Goal: Answer question/provide support

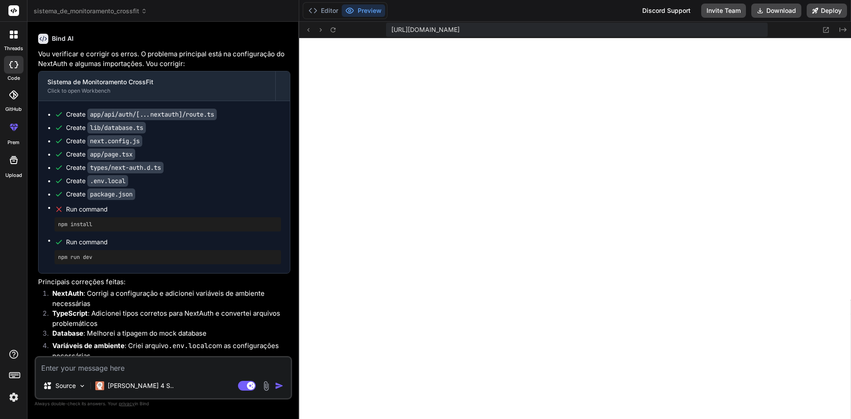
scroll to position [1859, 0]
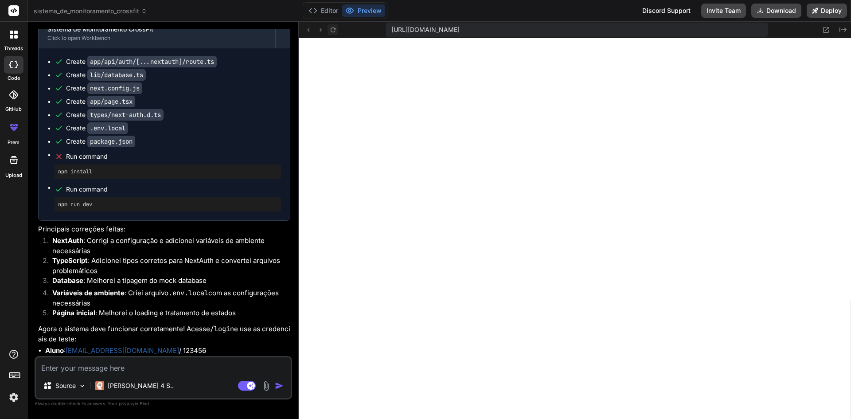
click at [333, 31] on icon at bounding box center [333, 30] width 8 height 8
drag, startPoint x: 132, startPoint y: 351, endPoint x: 69, endPoint y: 351, distance: 63.4
click at [69, 351] on li "Aluno : [EMAIL_ADDRESS][DOMAIN_NAME] / 123456" at bounding box center [167, 351] width 245 height 10
copy li "[EMAIL_ADDRESS][DOMAIN_NAME]"
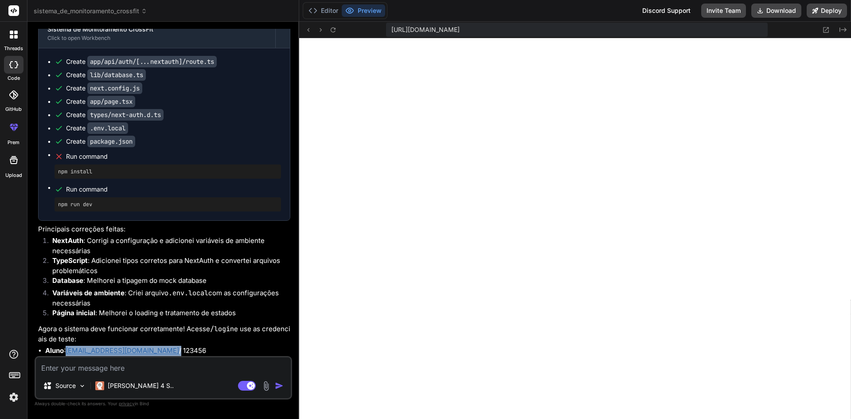
drag, startPoint x: 159, startPoint y: 349, endPoint x: 138, endPoint y: 350, distance: 20.8
click at [138, 350] on li "Aluno : [EMAIL_ADDRESS][DOMAIN_NAME] / 123456" at bounding box center [167, 351] width 245 height 10
copy li "123456"
click at [197, 319] on li "Página inicial : Melhorei o loading e tratamento de estados" at bounding box center [167, 314] width 245 height 12
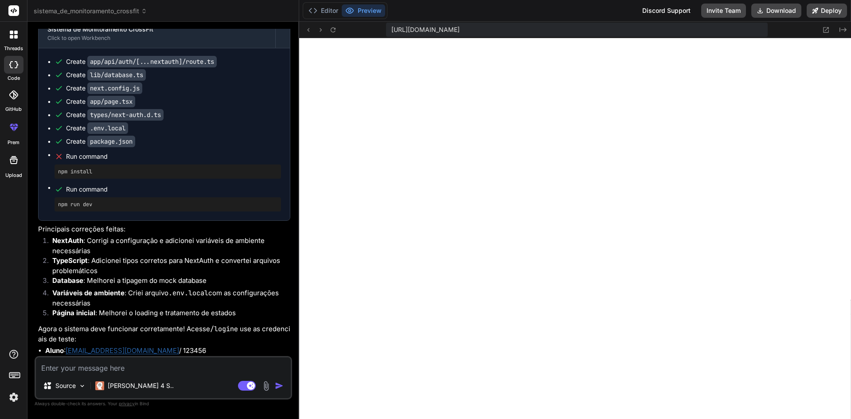
scroll to position [1859, 0]
click at [201, 365] on textarea at bounding box center [163, 365] width 255 height 16
click at [179, 352] on li "Aluno : [EMAIL_ADDRESS][DOMAIN_NAME] / 123456" at bounding box center [167, 351] width 245 height 10
drag, startPoint x: 179, startPoint y: 352, endPoint x: 172, endPoint y: 348, distance: 7.5
click at [172, 348] on li "Aluno : [EMAIL_ADDRESS][DOMAIN_NAME] / 123456" at bounding box center [167, 351] width 245 height 10
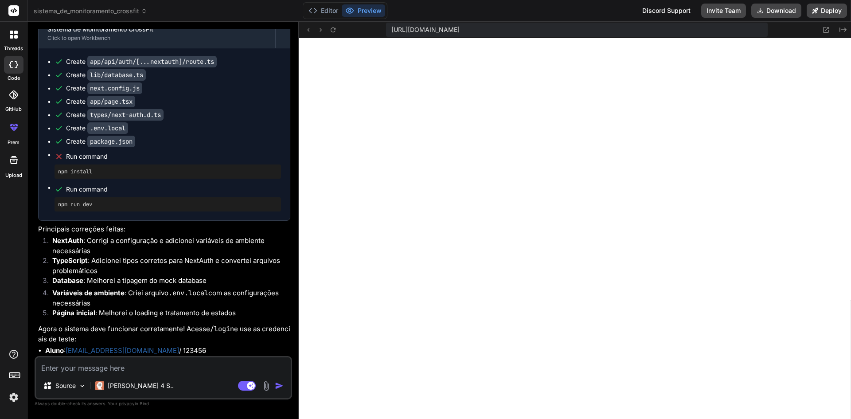
drag, startPoint x: 216, startPoint y: 329, endPoint x: 241, endPoint y: 352, distance: 33.6
click at [241, 352] on div "Vou verificar e corrigir os erros. O problema principal está na configuração do…" at bounding box center [164, 176] width 252 height 360
copy div "login e use as credenciais de teste: Aluno : [EMAIL_ADDRESS][DOMAIN_NAME] / 123…"
click at [163, 367] on textarea at bounding box center [163, 365] width 255 height 16
type textarea "t"
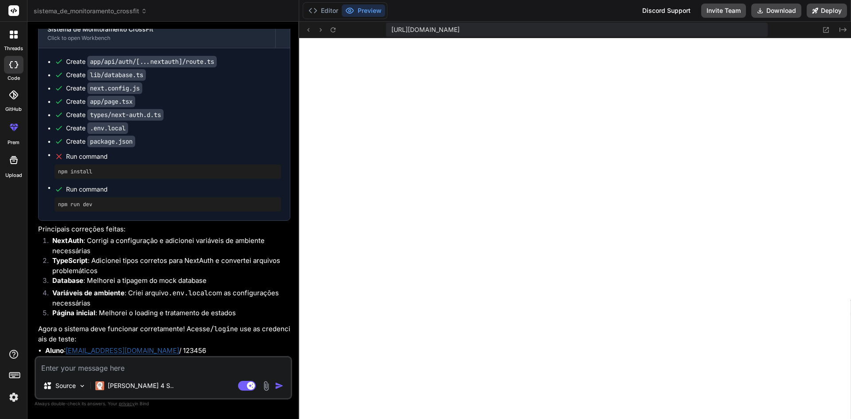
type textarea "x"
type textarea "te"
type textarea "x"
type textarea "tes"
type textarea "x"
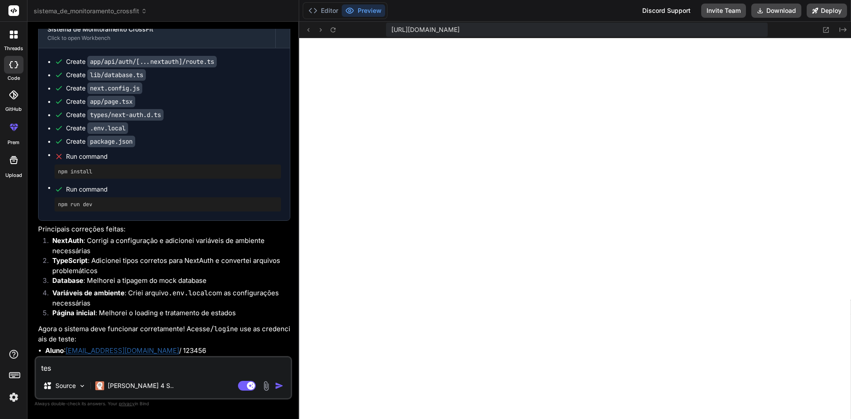
type textarea "test"
type textarea "x"
type textarea "teste"
type textarea "x"
type textarea "testei"
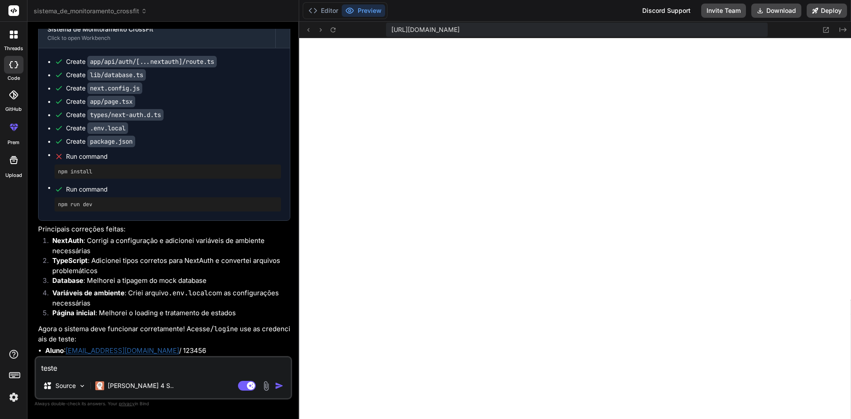
type textarea "x"
type textarea "testei"
type textarea "x"
type textarea "testei o"
type textarea "x"
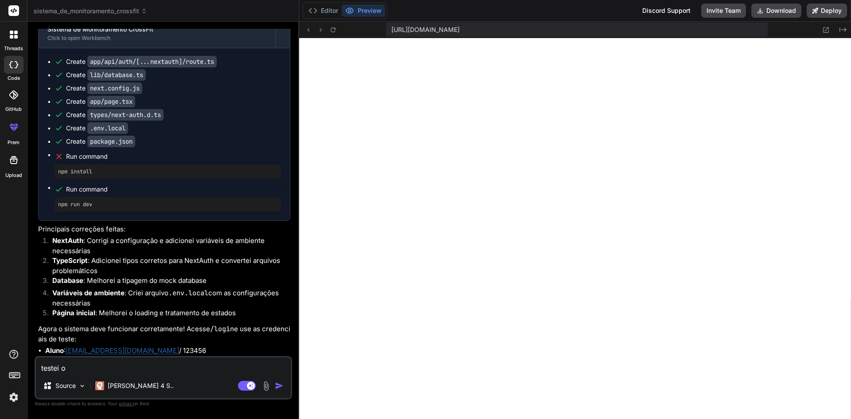
type textarea "testei o"
type textarea "x"
type textarea "testei o a"
type textarea "x"
type textarea "testei o ac"
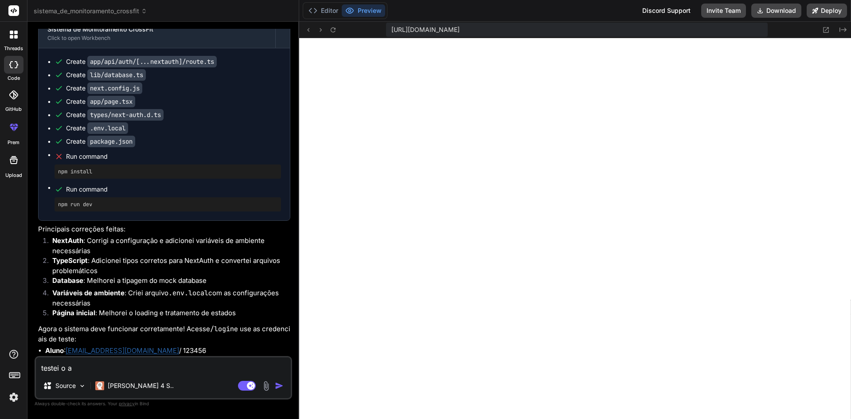
type textarea "x"
type textarea "testei o ace"
type textarea "x"
type textarea "testei o aces"
type textarea "x"
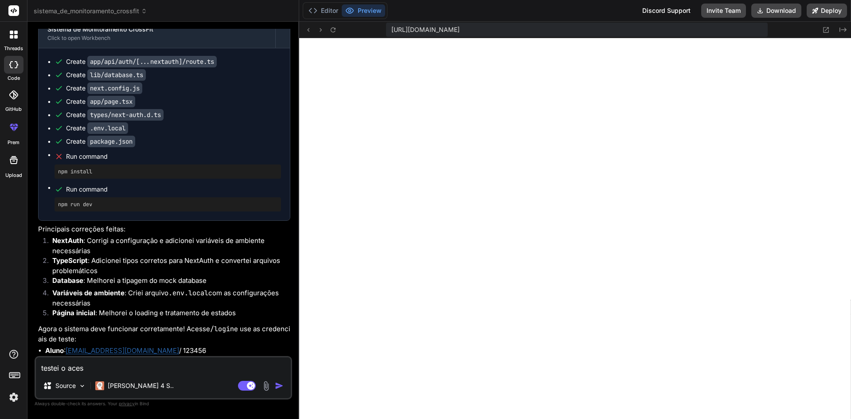
type textarea "testei o acess"
type textarea "x"
type textarea "testei o acesso"
type textarea "x"
type textarea "testei o acesso"
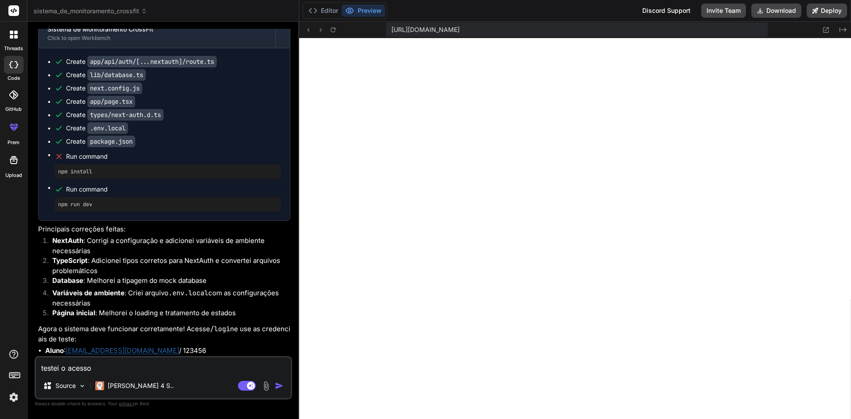
type textarea "x"
type textarea "testei o acesso c"
type textarea "x"
type textarea "testei o acesso co"
type textarea "x"
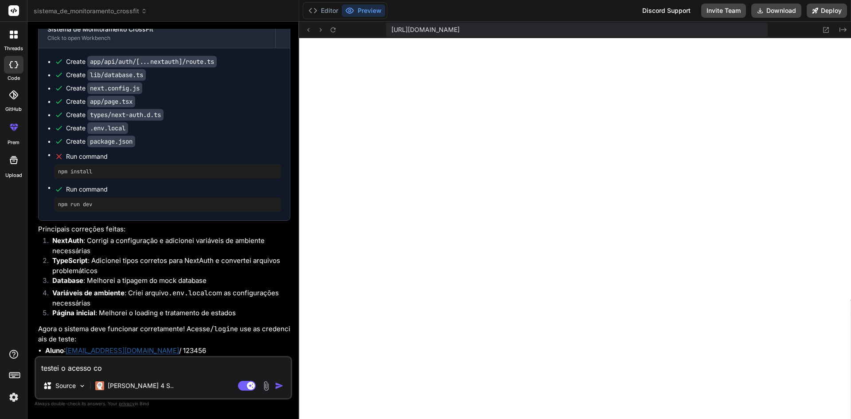
type textarea "testei o acesso com"
type textarea "x"
type textarea "testei o acesso com"
type textarea "x"
paste textarea "login e use as credenciais de teste: Aluno: [EMAIL_ADDRESS][DOMAIN_NAME] / 1234…"
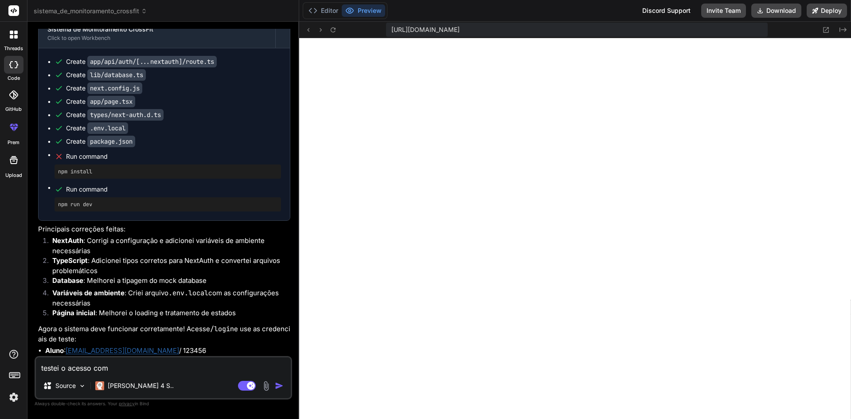
type textarea "testei o acesso com login e use as credenciais de teste: Aluno: [EMAIL_ADDRESS]…"
type textarea "x"
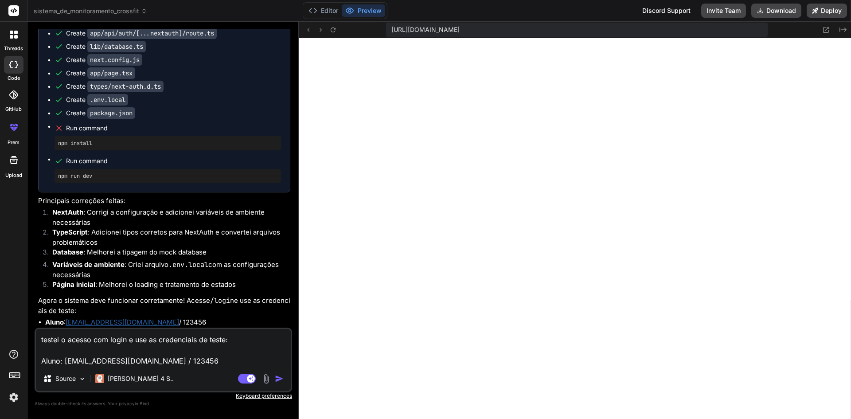
drag, startPoint x: 148, startPoint y: 339, endPoint x: 110, endPoint y: 339, distance: 38.1
click at [110, 339] on textarea "testei o acesso com login e use as credenciais de teste: Aluno: [EMAIL_ADDRESS]…" at bounding box center [163, 347] width 255 height 37
type textarea "testei o acesso com as credenciais de teste: Aluno: [EMAIL_ADDRESS][DOMAIN_NAME…"
type textarea "x"
click at [186, 354] on textarea "testei o acesso com as credenciais de teste: Aluno: [EMAIL_ADDRESS][DOMAIN_NAME…" at bounding box center [163, 347] width 255 height 37
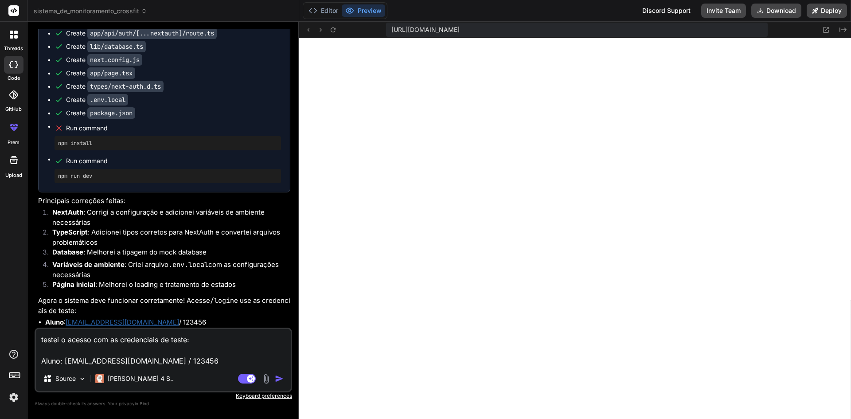
type textarea "testei o acesso com as credenciais de teste: Aluno: [EMAIL_ADDRESS][DOMAIN_NAME…"
type textarea "x"
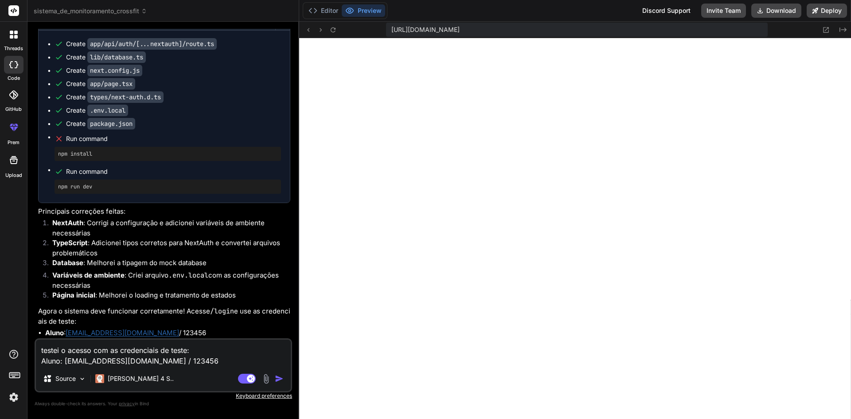
type textarea "testei o acesso com as credenciais de teste:Aluno: [EMAIL_ADDRESS][DOMAIN_NAME]…"
type textarea "x"
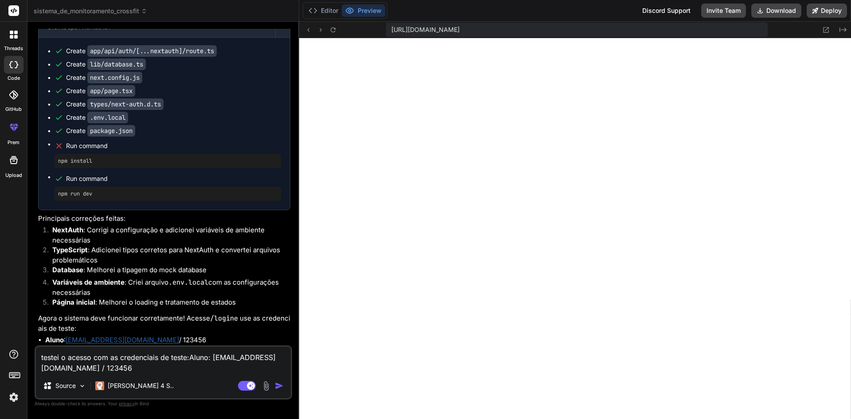
type textarea "testei o acesso com as credenciais de teste: Aluno: [EMAIL_ADDRESS][DOMAIN_NAME…"
type textarea "x"
click at [172, 372] on textarea "testei o acesso com as credenciais de teste: Aluno: [EMAIL_ADDRESS][DOMAIN_NAME…" at bounding box center [163, 360] width 255 height 27
type textarea "testei o acesso com as credenciais de teste: Aluno: [EMAIL_ADDRESS][DOMAIN_NAME…"
type textarea "x"
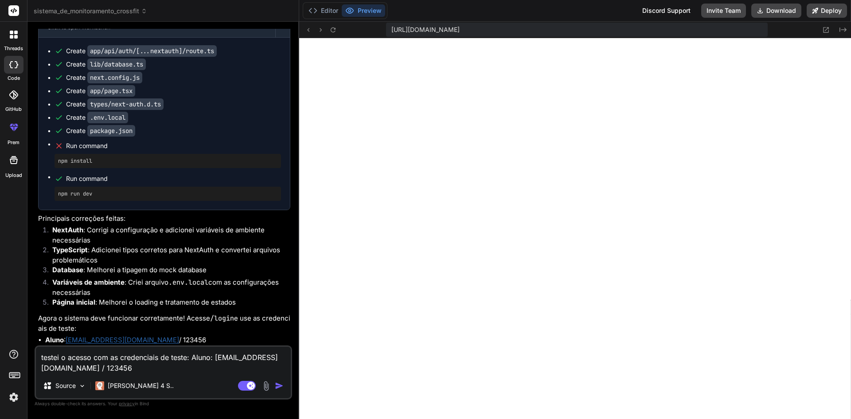
type textarea "testei o acesso com as credenciais de teste: Aluno: [EMAIL_ADDRESS][DOMAIN_NAME…"
type textarea "x"
type textarea "testei o acesso com as credenciais de teste: Aluno: [EMAIL_ADDRESS][DOMAIN_NAME…"
type textarea "x"
type textarea "testei o acesso com as credenciais de teste: Aluno: [EMAIL_ADDRESS][DOMAIN_NAME…"
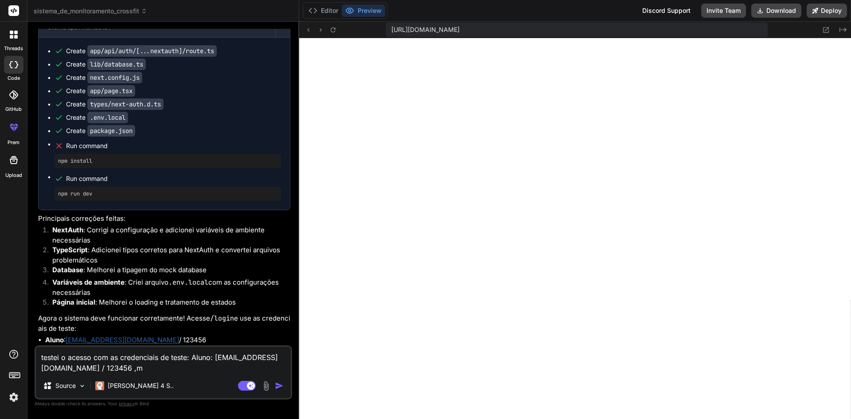
type textarea "x"
type textarea "testei o acesso com as credenciais de teste: Aluno: [EMAIL_ADDRESS][DOMAIN_NAME…"
type textarea "x"
type textarea "testei o acesso com as credenciais de teste: Aluno: [EMAIL_ADDRESS][DOMAIN_NAME…"
type textarea "x"
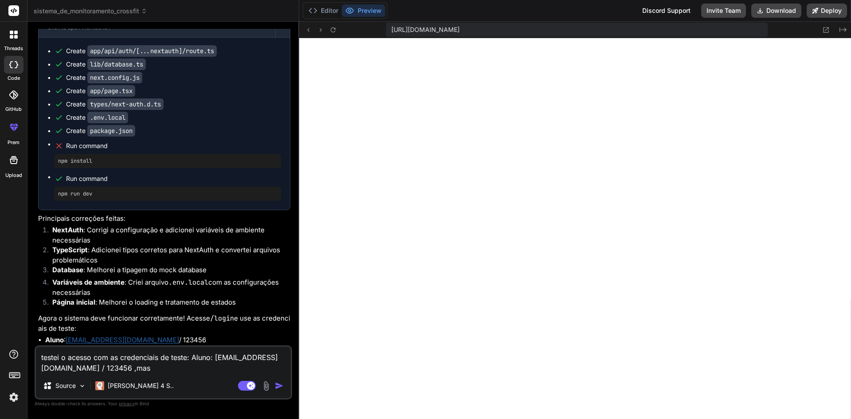
type textarea "testei o acesso com as credenciais de teste: Aluno: [EMAIL_ADDRESS][DOMAIN_NAME…"
type textarea "x"
type textarea "testei o acesso com as credenciais de teste: Aluno: [EMAIL_ADDRESS][DOMAIN_NAME…"
type textarea "x"
type textarea "testei o acesso com as credenciais de teste: Aluno: [EMAIL_ADDRESS][DOMAIN_NAME…"
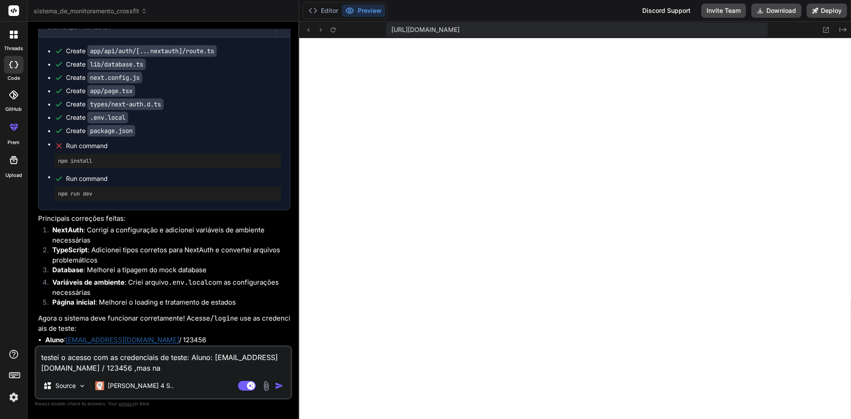
type textarea "x"
type textarea "testei o acesso com as credenciais de teste: Aluno: [EMAIL_ADDRESS][DOMAIN_NAME…"
type textarea "x"
type textarea "testei o acesso com as credenciais de teste: Aluno: [EMAIL_ADDRESS][DOMAIN_NAME…"
type textarea "x"
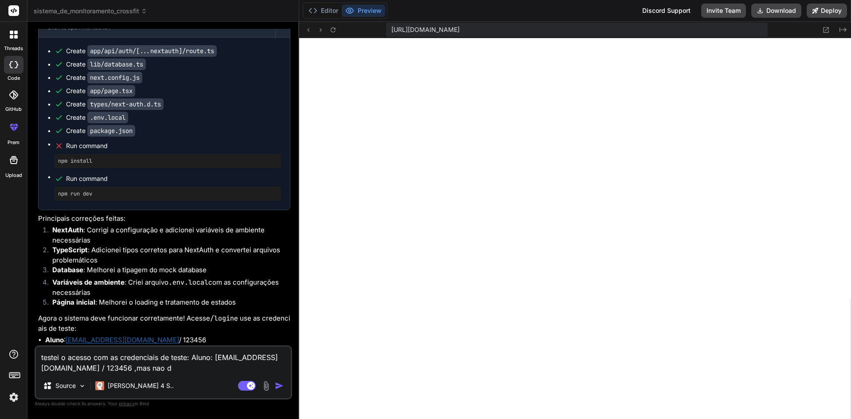
type textarea "testei o acesso com as credenciais de teste: Aluno: [EMAIL_ADDRESS][DOMAIN_NAME…"
type textarea "x"
type textarea "testei o acesso com as credenciais de teste: Aluno: [EMAIL_ADDRESS][DOMAIN_NAME…"
type textarea "x"
type textarea "testei o acesso com as credenciais de teste: Aluno: [EMAIL_ADDRESS][DOMAIN_NAME…"
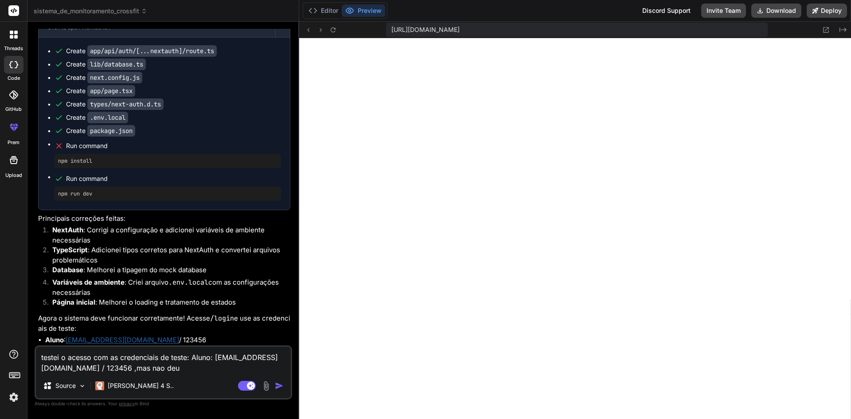
type textarea "x"
type textarea "testei o acesso com as credenciais de teste: Aluno: [EMAIL_ADDRESS][DOMAIN_NAME…"
type textarea "x"
type textarea "testei o acesso com as credenciais de teste: Aluno: [EMAIL_ADDRESS][DOMAIN_NAME…"
type textarea "x"
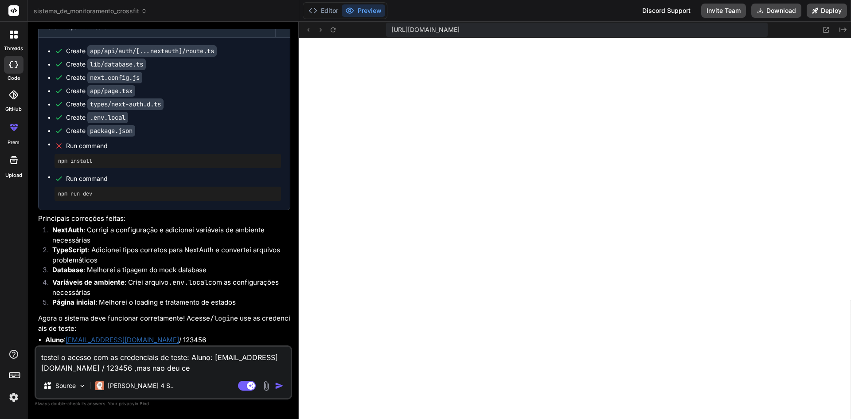
type textarea "testei o acesso com as credenciais de teste: Aluno: [EMAIL_ADDRESS][DOMAIN_NAME…"
type textarea "x"
type textarea "testei o acesso com as credenciais de teste: Aluno: [EMAIL_ADDRESS][DOMAIN_NAME…"
type textarea "x"
type textarea "testei o acesso com as credenciais de teste: Aluno: [EMAIL_ADDRESS][DOMAIN_NAME…"
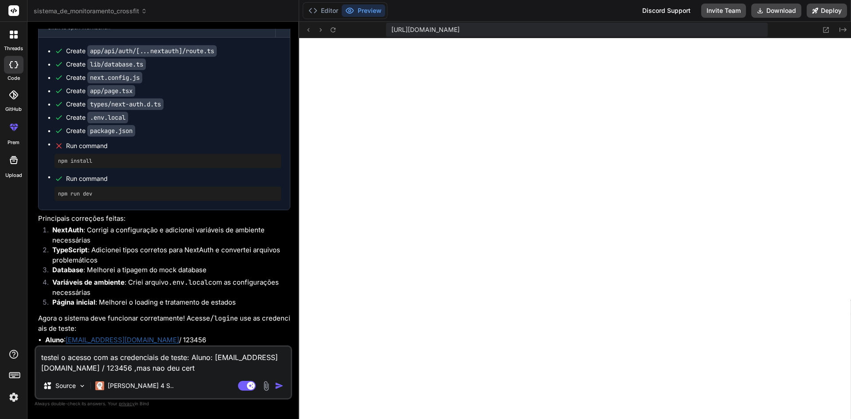
type textarea "x"
type textarea "testei o acesso com as credenciais de teste: Aluno: [EMAIL_ADDRESS][DOMAIN_NAME…"
type textarea "x"
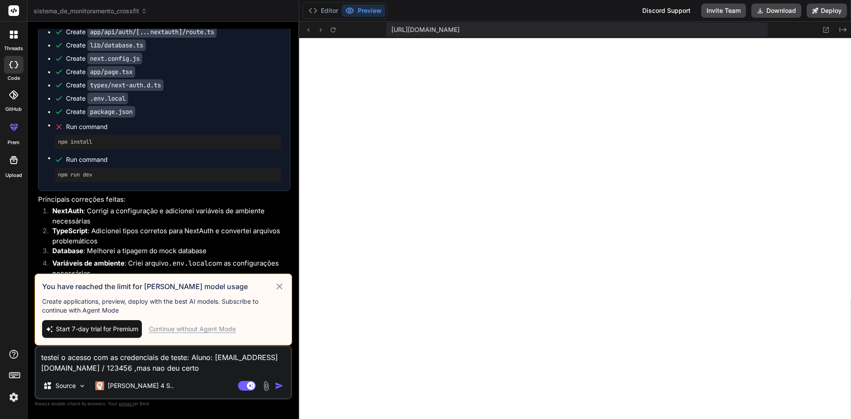
type textarea "testei o acesso com as credenciais de teste: Aluno: [EMAIL_ADDRESS][DOMAIN_NAME…"
click at [281, 288] on icon at bounding box center [280, 286] width 6 height 6
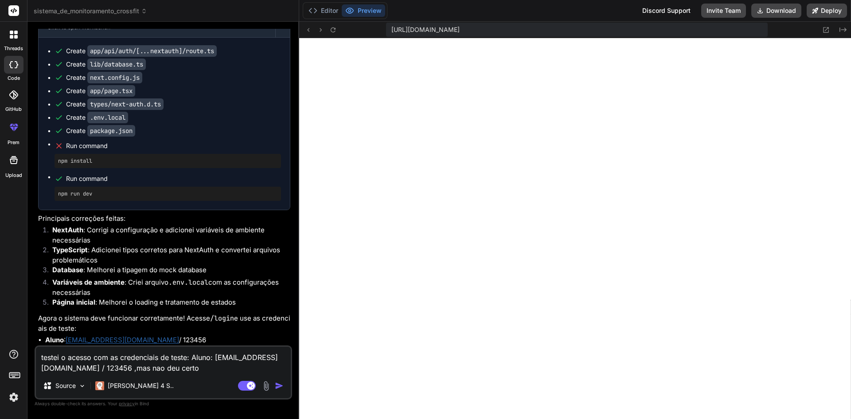
click at [278, 388] on img "button" at bounding box center [279, 385] width 9 height 9
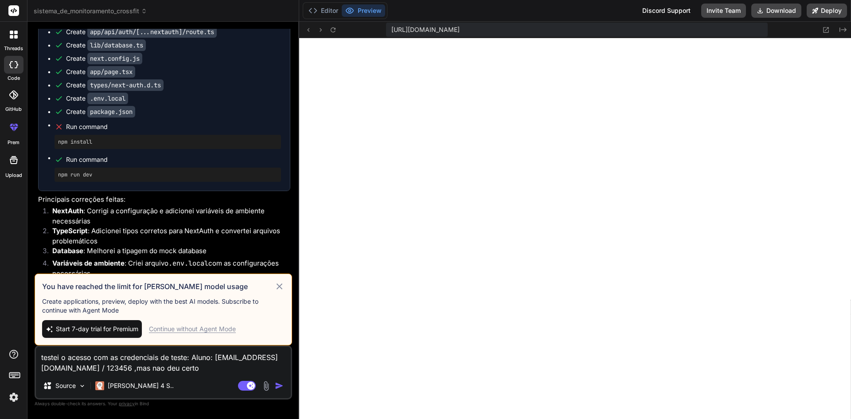
click at [279, 287] on icon at bounding box center [280, 286] width 6 height 6
type textarea "x"
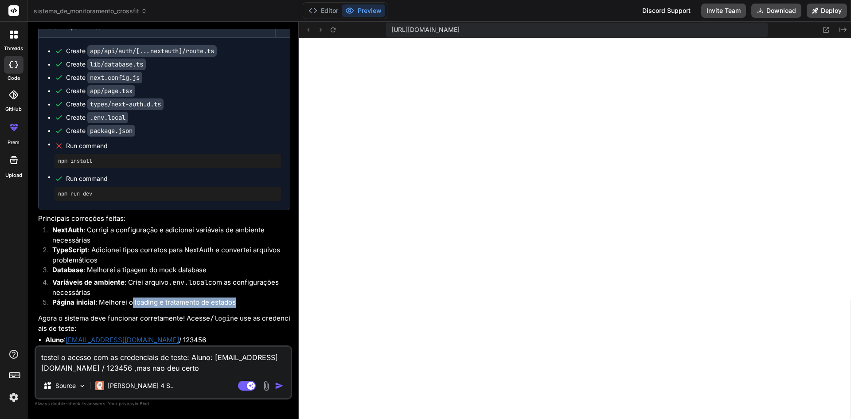
drag, startPoint x: 131, startPoint y: 313, endPoint x: 236, endPoint y: 311, distance: 104.6
click at [236, 310] on li "Página inicial : Melhorei o loading e tratamento de estados" at bounding box center [167, 303] width 245 height 12
click at [364, 12] on button "Preview" at bounding box center [363, 10] width 43 height 12
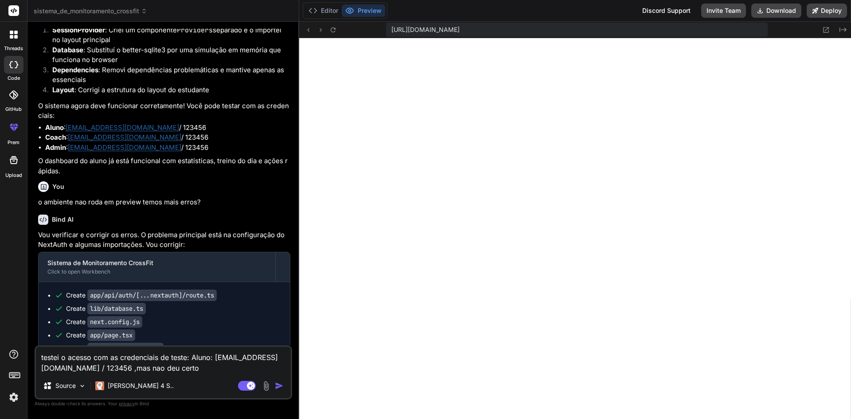
scroll to position [1623, 0]
